Goal: Task Accomplishment & Management: Use online tool/utility

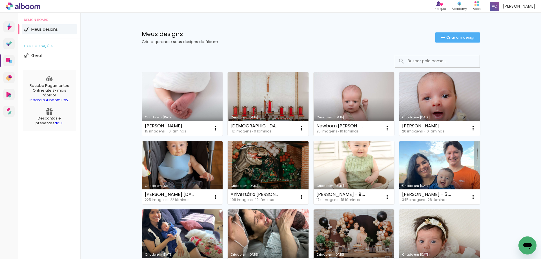
click at [190, 105] on link "Criado em [DATE]" at bounding box center [182, 104] width 81 height 64
